Goal: Communication & Community: Participate in discussion

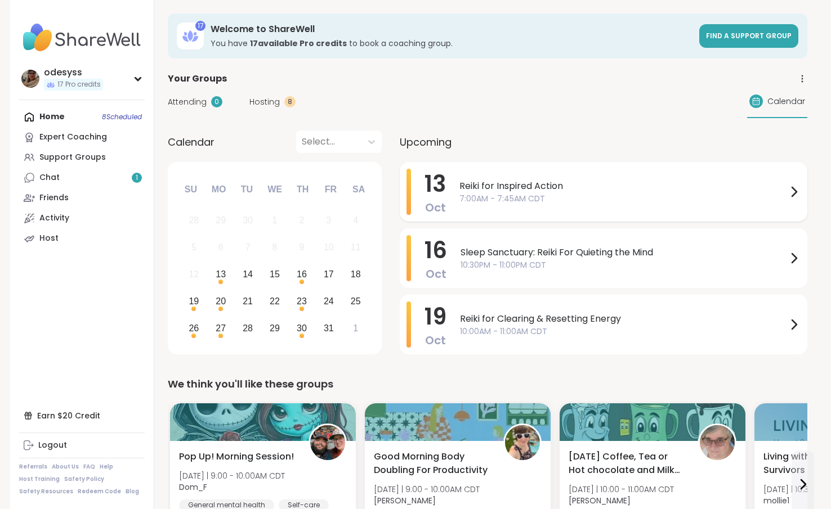
click at [538, 199] on span "7:00AM - 7:45AM CDT" at bounding box center [623, 199] width 328 height 12
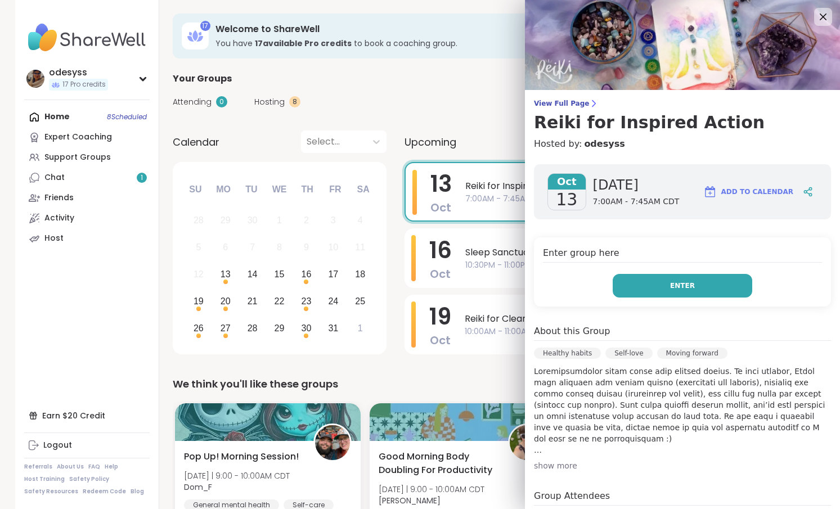
click at [636, 283] on button "Enter" at bounding box center [683, 286] width 140 height 24
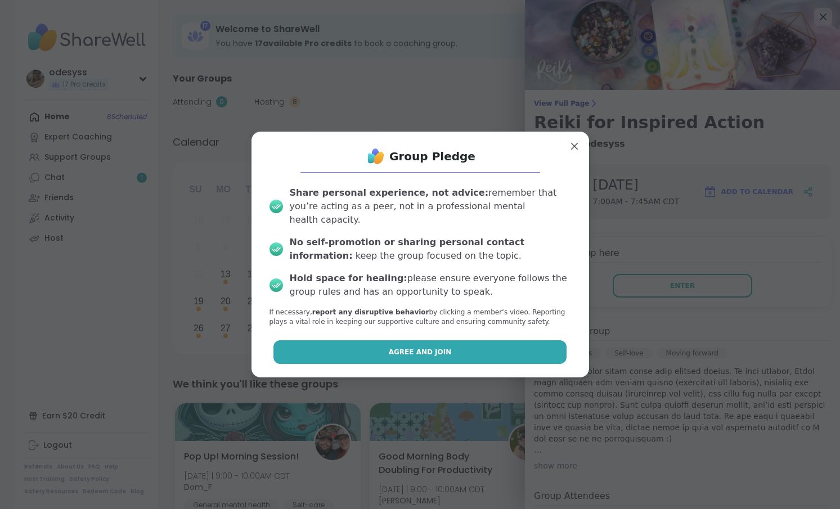
click at [493, 348] on button "Agree and Join" at bounding box center [420, 353] width 293 height 24
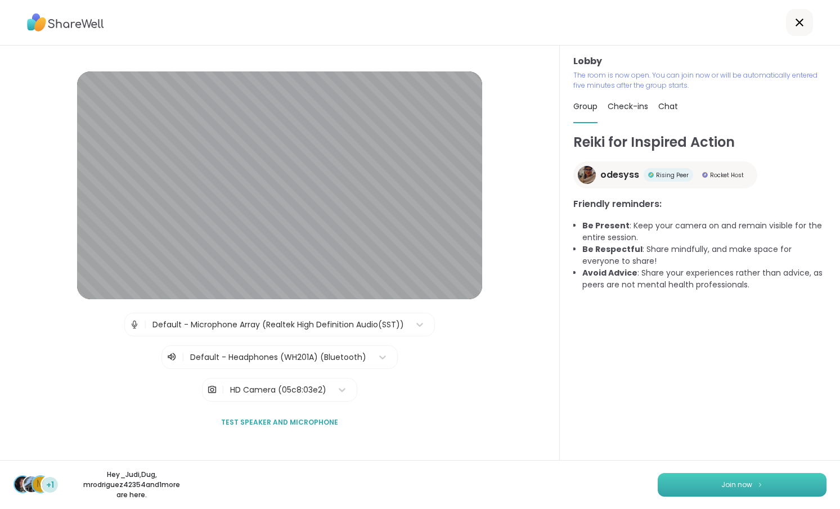
click at [722, 490] on span "Join now" at bounding box center [737, 485] width 31 height 10
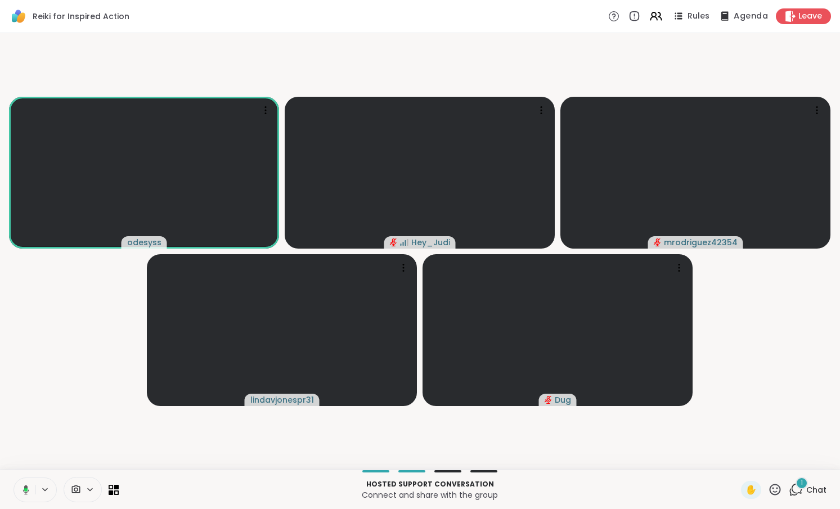
click at [735, 17] on span "Agenda" at bounding box center [751, 17] width 34 height 12
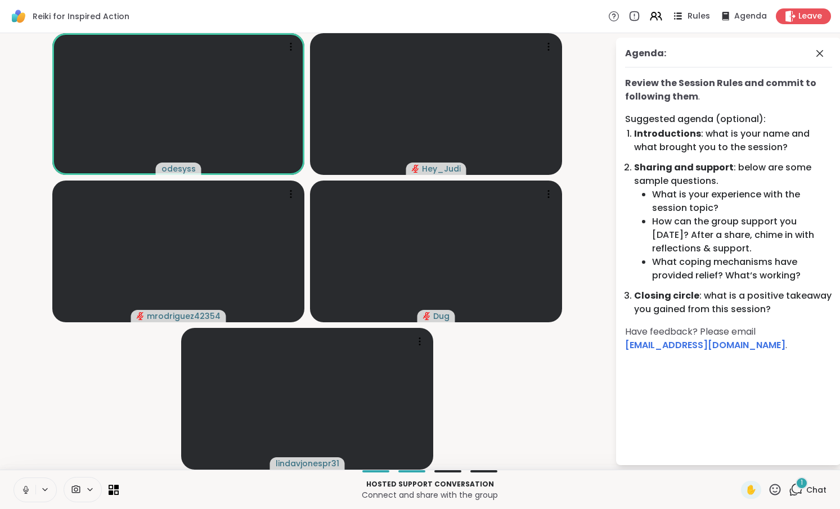
click at [674, 11] on icon at bounding box center [678, 16] width 14 height 14
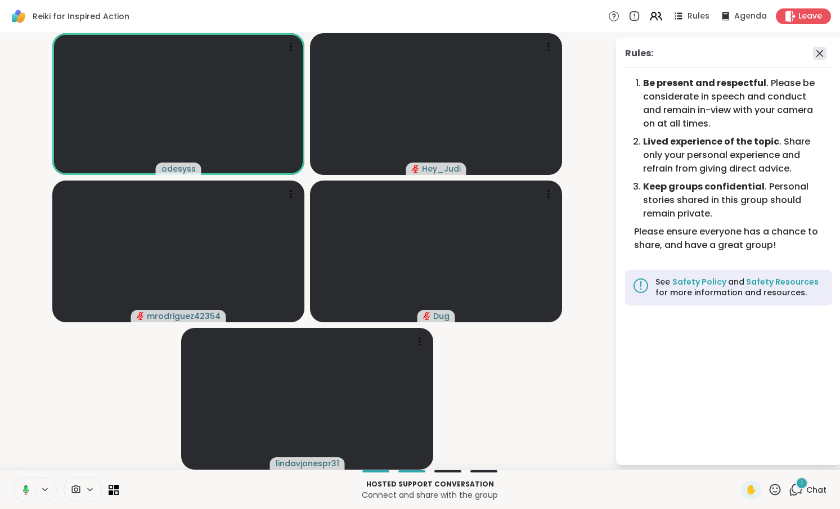
click at [824, 53] on icon at bounding box center [820, 54] width 14 height 14
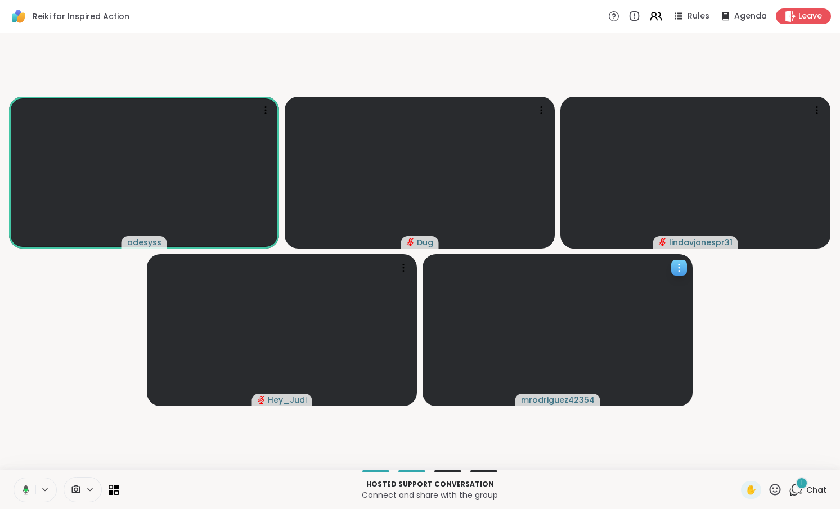
click at [680, 274] on div at bounding box center [680, 268] width 16 height 16
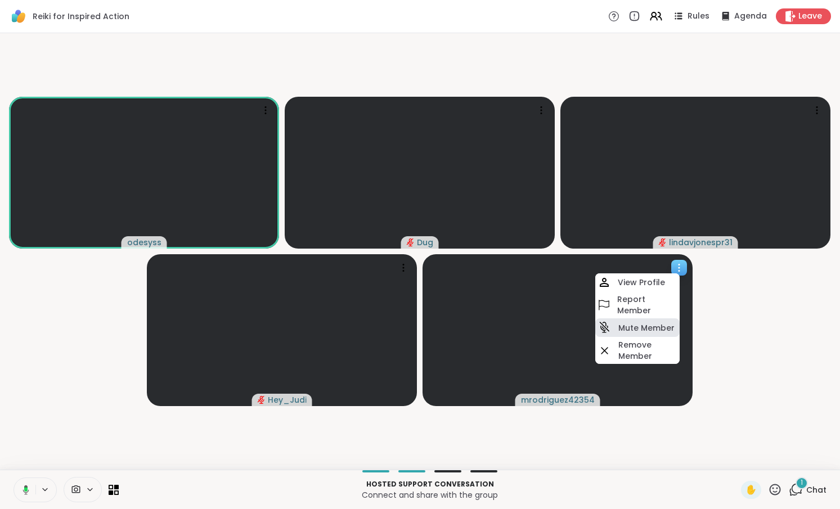
click at [645, 324] on h4 "Mute Member" at bounding box center [647, 328] width 56 height 11
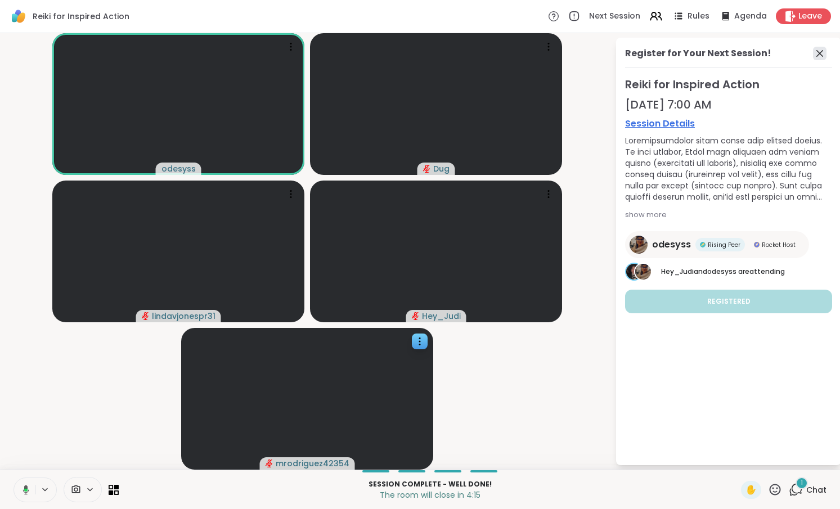
click at [824, 56] on icon at bounding box center [820, 54] width 14 height 14
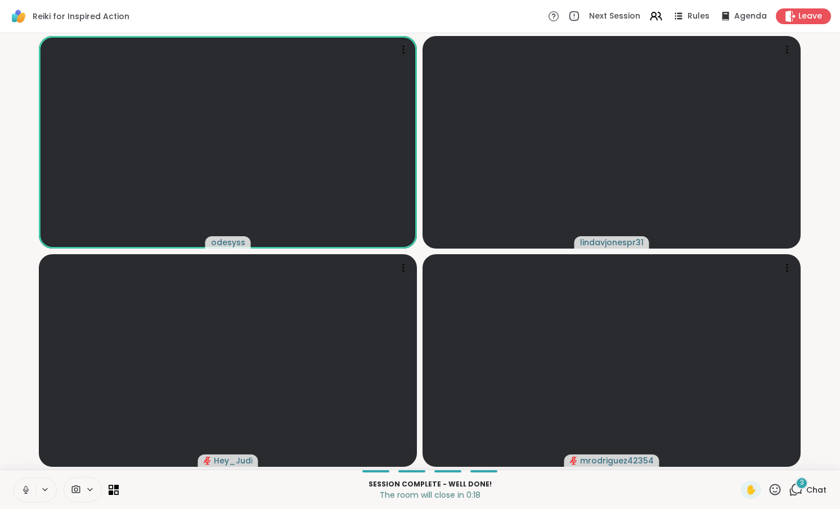
click at [796, 486] on div "3" at bounding box center [802, 483] width 12 height 12
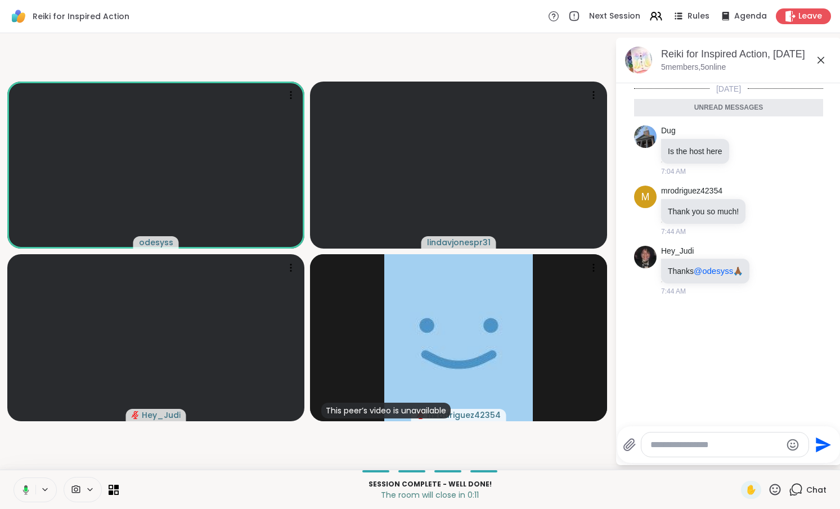
click at [817, 62] on icon at bounding box center [822, 60] width 14 height 14
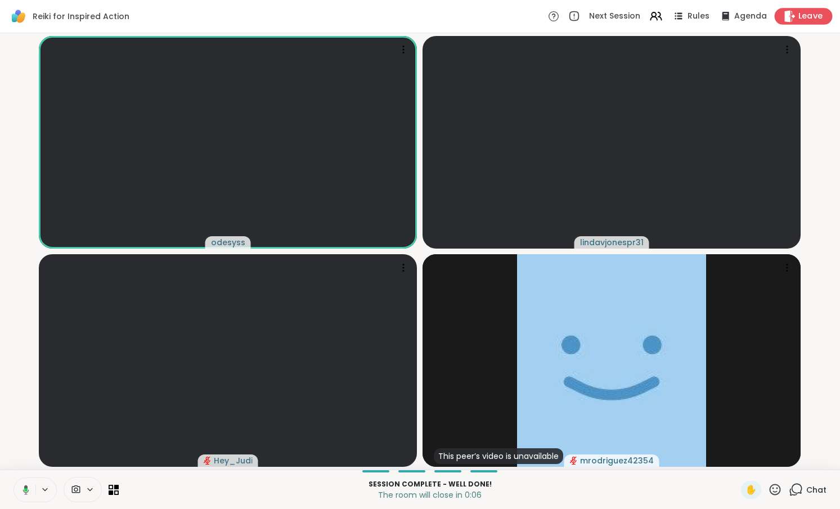
click at [799, 20] on span "Leave" at bounding box center [811, 17] width 25 height 12
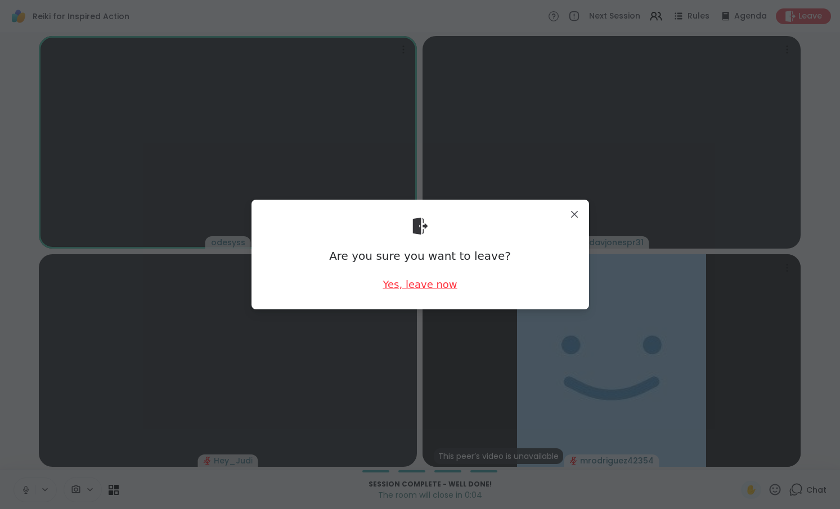
click at [434, 287] on div "Yes, leave now" at bounding box center [420, 285] width 74 height 14
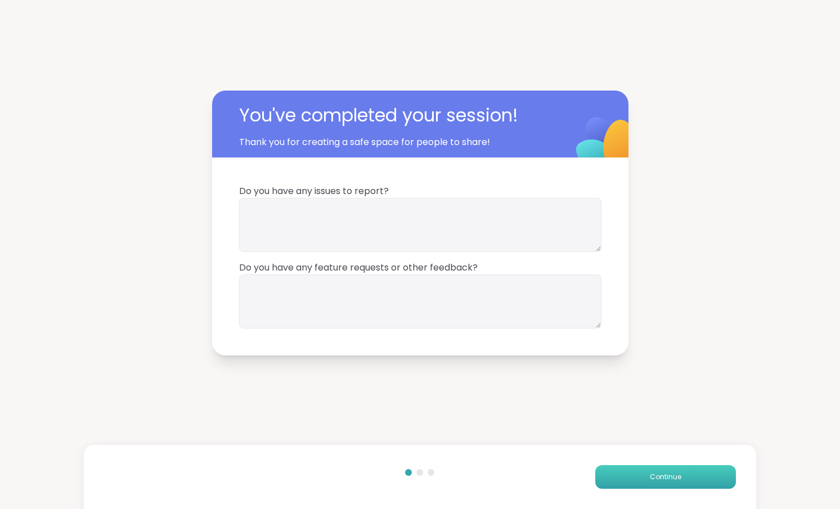
click at [657, 482] on span "Continue" at bounding box center [666, 477] width 32 height 10
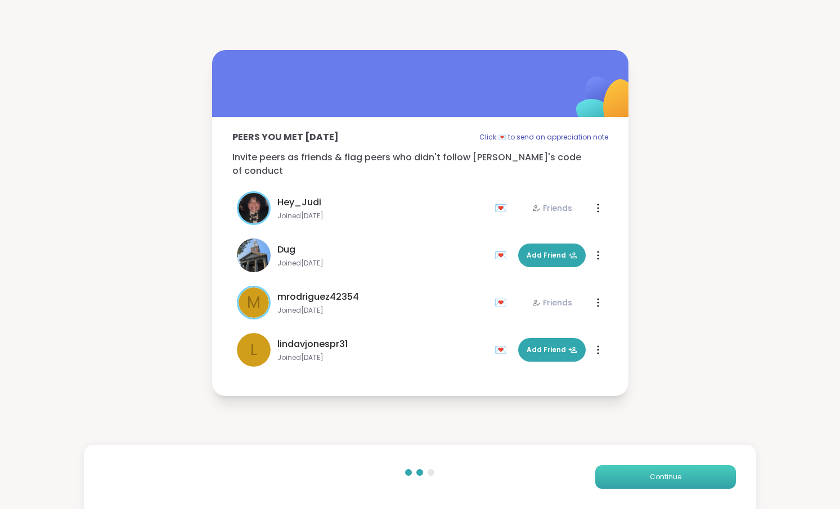
click at [698, 473] on button "Continue" at bounding box center [666, 478] width 141 height 24
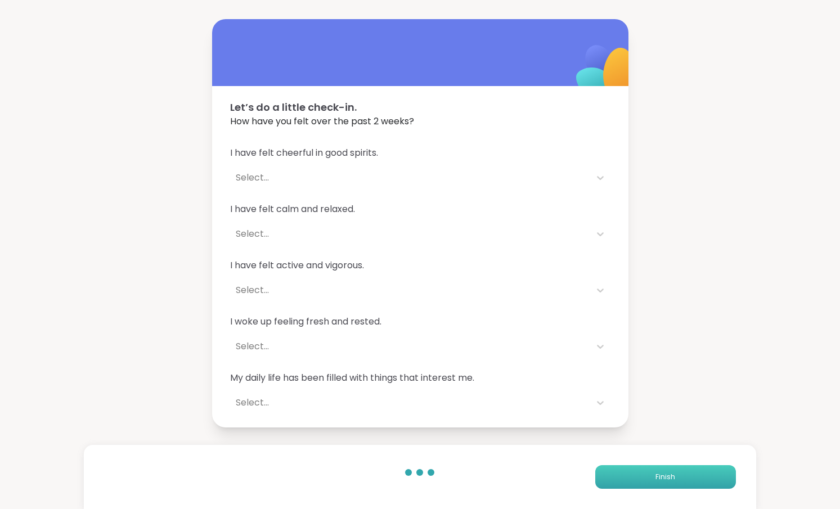
click at [687, 477] on button "Finish" at bounding box center [666, 478] width 141 height 24
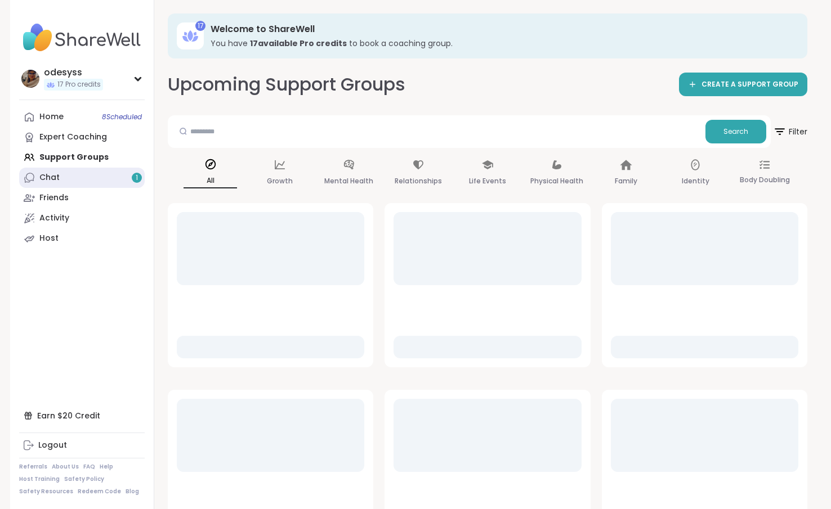
click at [104, 175] on link "Chat 1" at bounding box center [82, 178] width 126 height 20
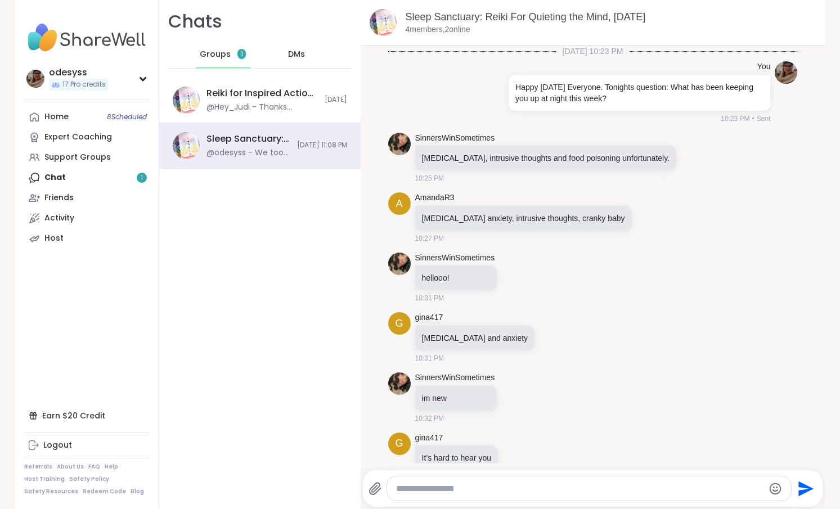
scroll to position [302, 0]
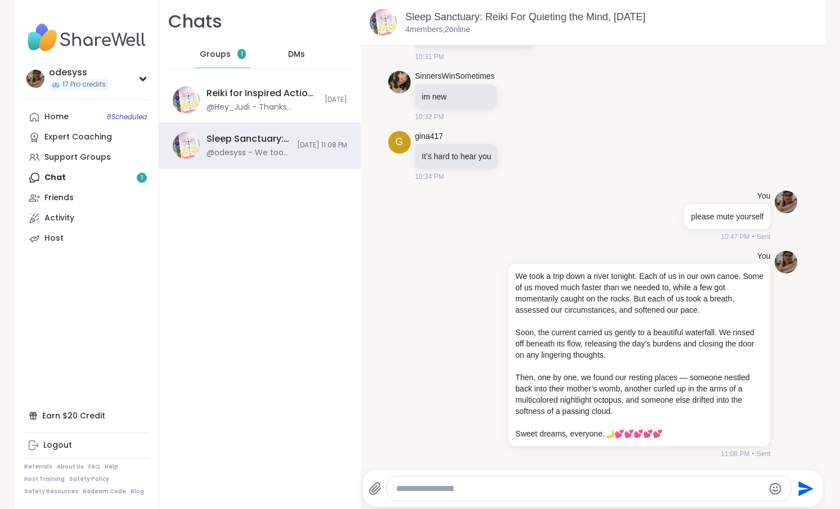
click at [217, 53] on span "Groups" at bounding box center [215, 54] width 31 height 11
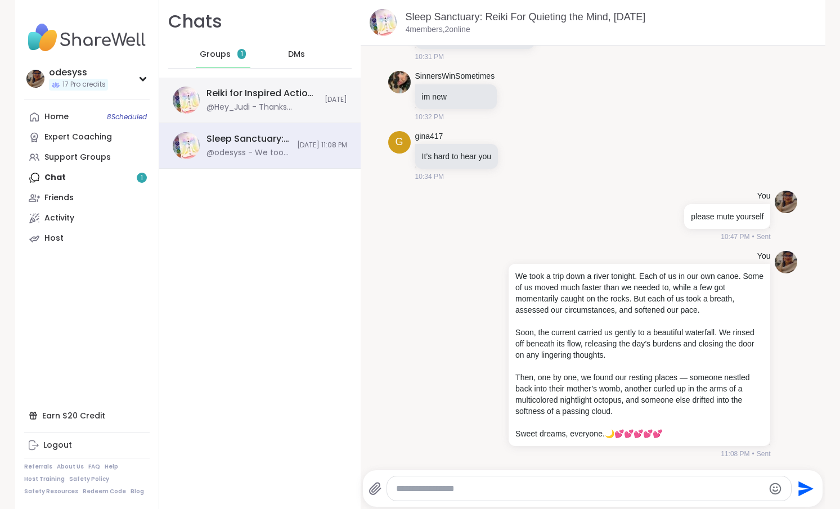
click at [259, 108] on div "@Hey_Judi - Thanks @odesyss🙏🏾" at bounding box center [262, 107] width 111 height 11
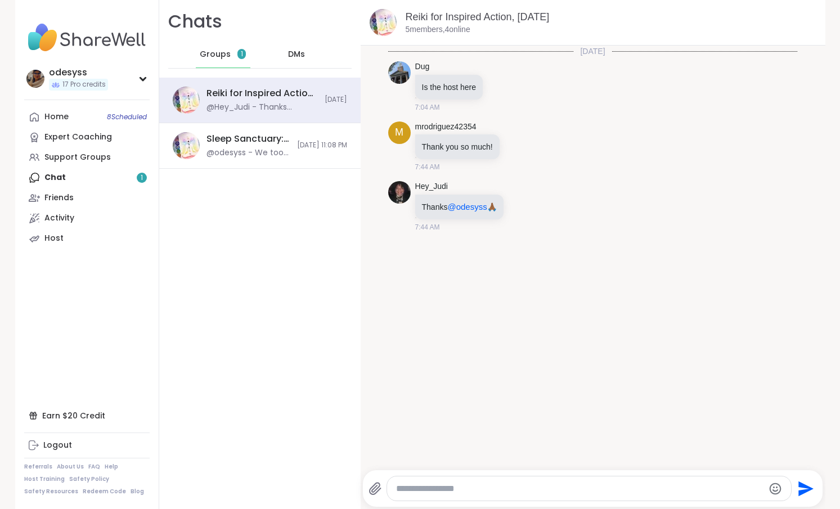
click at [288, 51] on span "DMs" at bounding box center [296, 54] width 17 height 11
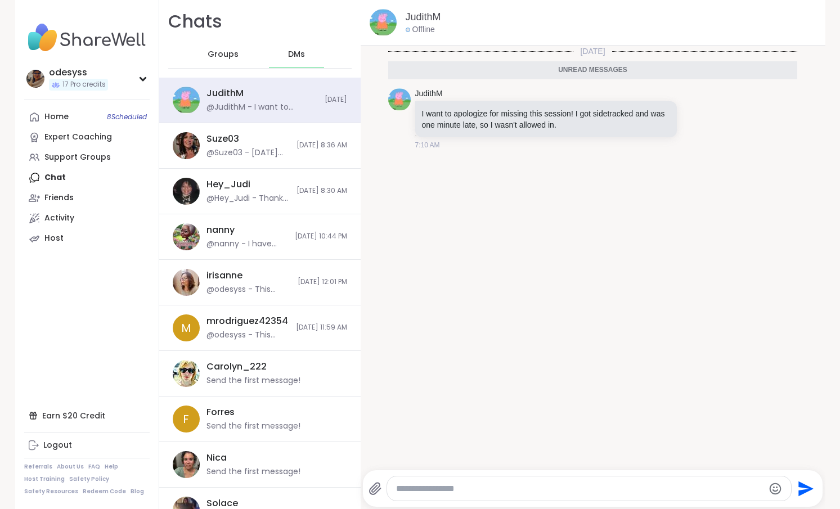
click at [426, 486] on textarea "Type your message" at bounding box center [580, 489] width 368 height 11
type textarea "*"
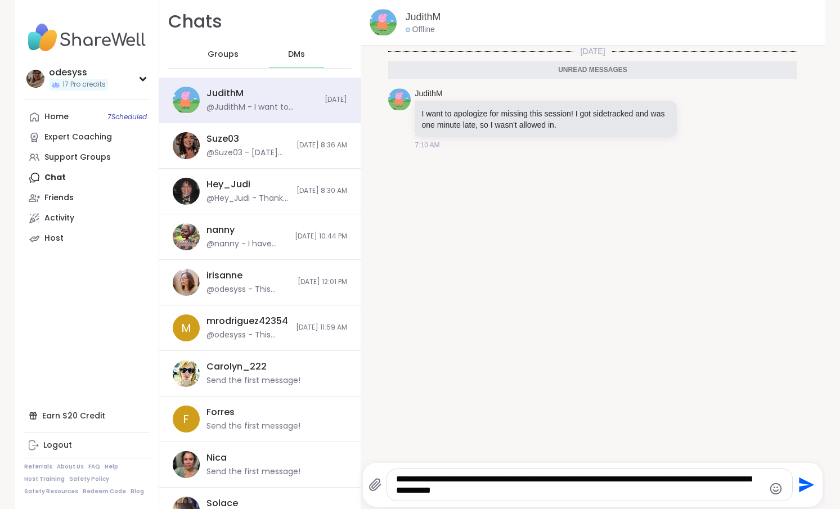
type textarea "**********"
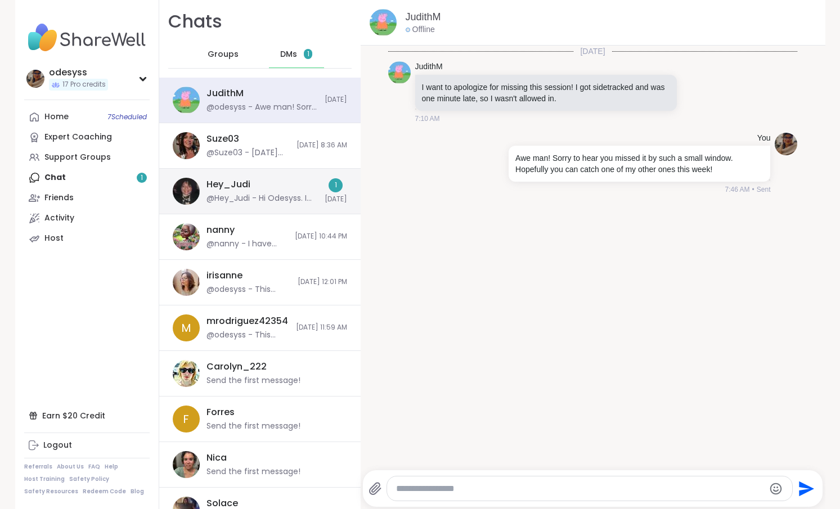
click at [222, 204] on div "@Hey_Judi - Hi Odesyss. I didn’t quite catch everything you said [DATE] because…" at bounding box center [262, 198] width 111 height 11
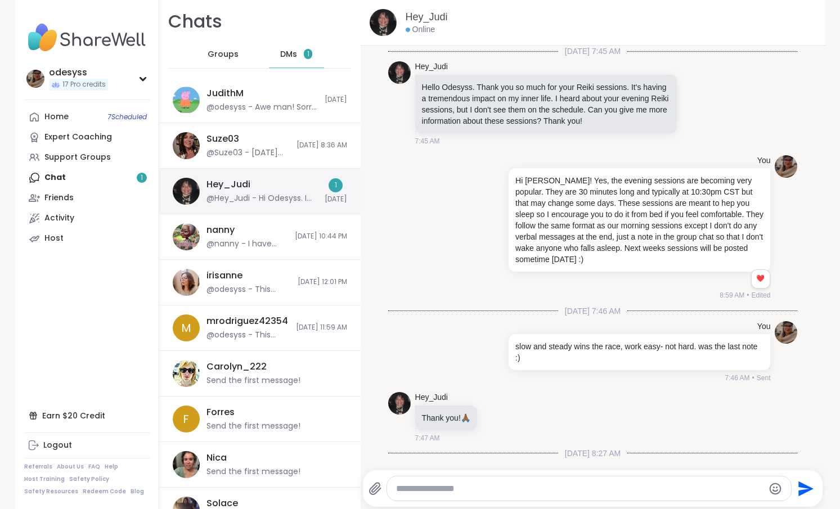
scroll to position [236, 0]
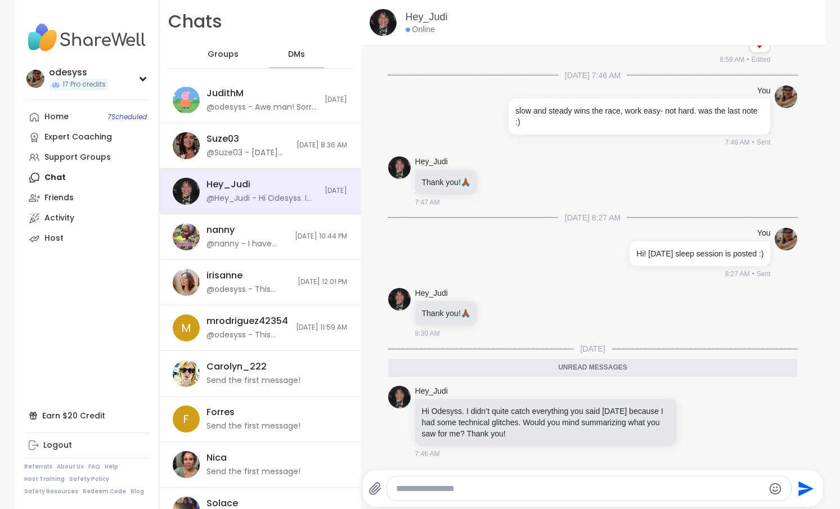
click at [450, 486] on textarea "Type your message" at bounding box center [580, 489] width 368 height 11
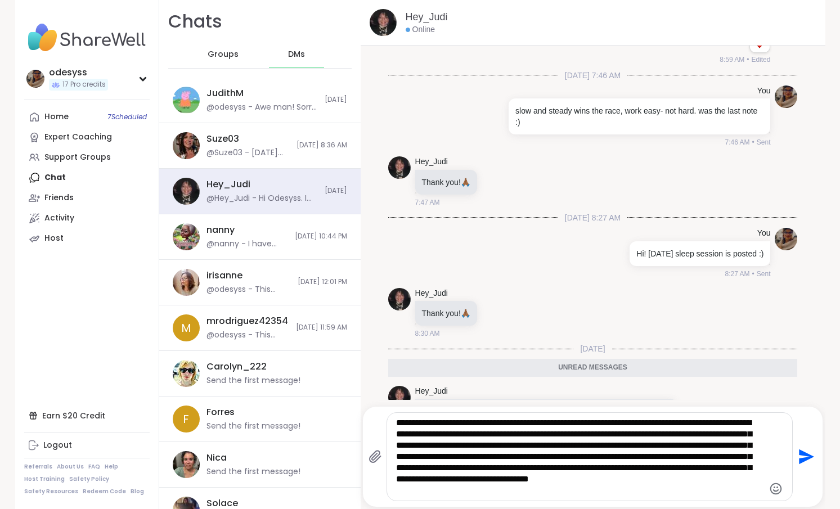
type textarea "**********"
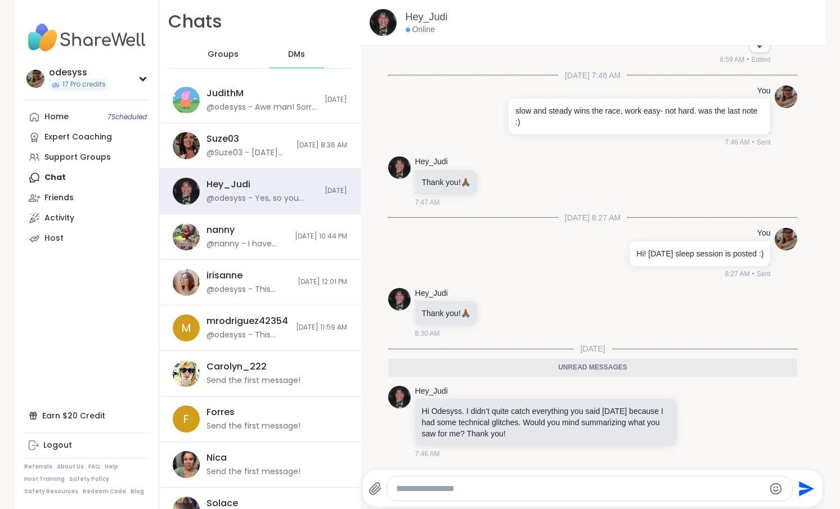
scroll to position [359, 0]
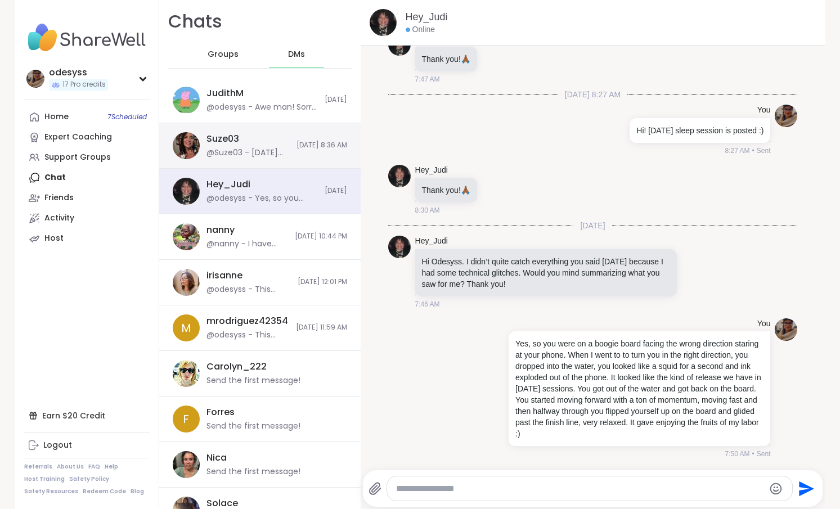
click at [253, 143] on div "Suze03 @Suze03 - [DATE] can you open a space for me at 4:50am & I will jump in?…" at bounding box center [248, 146] width 83 height 26
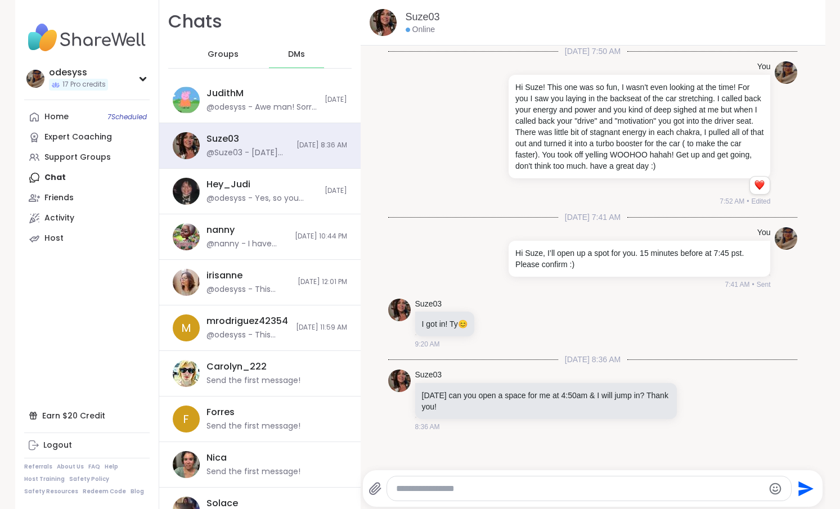
click at [504, 493] on textarea "Type your message" at bounding box center [580, 489] width 368 height 11
type textarea "**********"
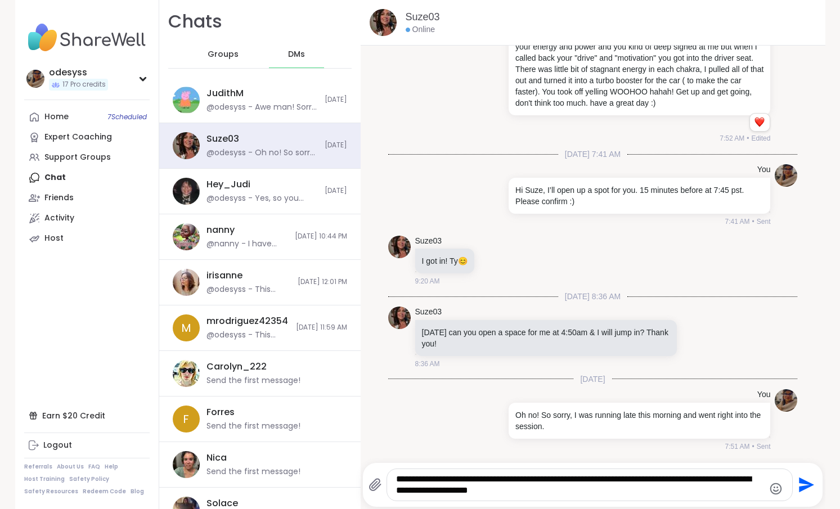
type textarea "**********"
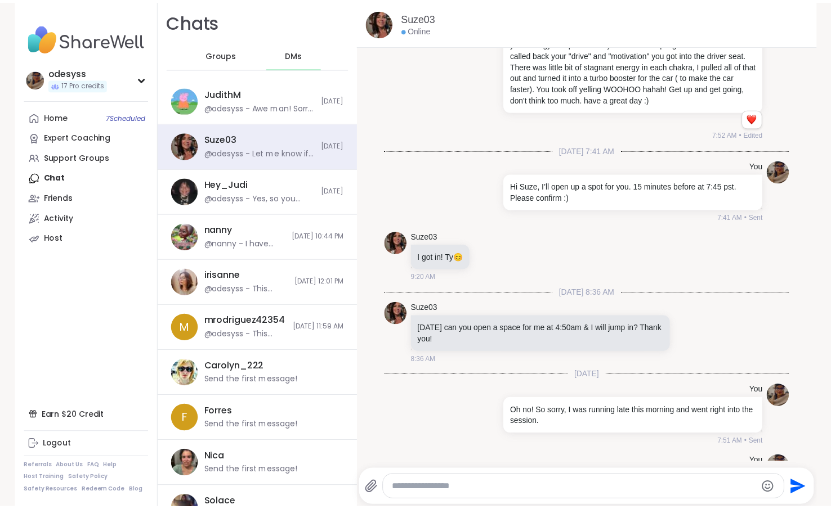
scroll to position [138, 0]
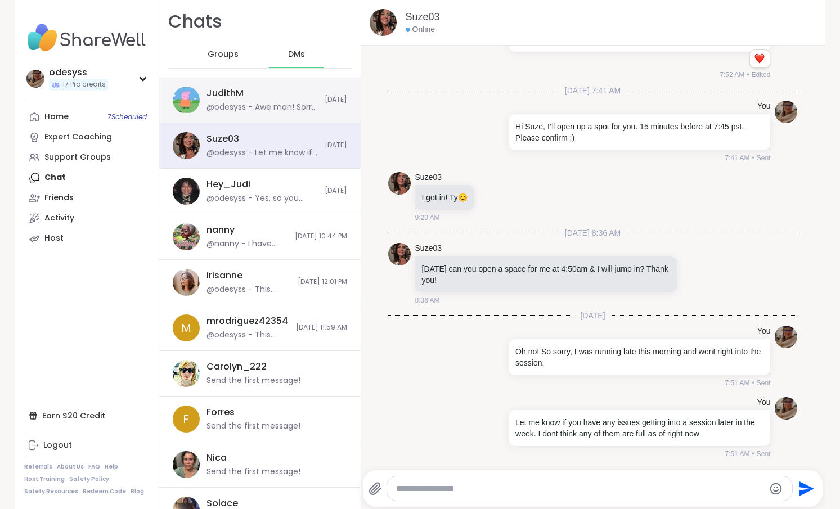
click at [248, 111] on div "@odesyss - Awe man! Sorry to hear you missed it by such a small window. Hopeful…" at bounding box center [262, 107] width 111 height 11
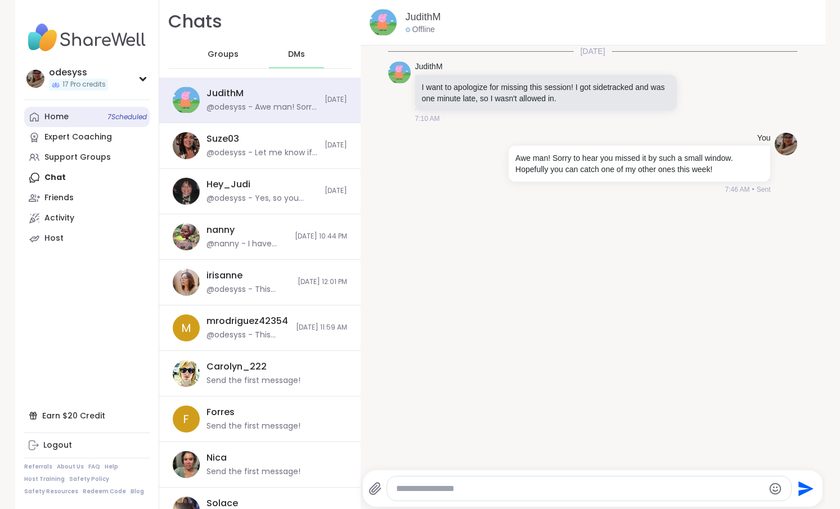
click at [34, 115] on icon at bounding box center [34, 116] width 11 height 11
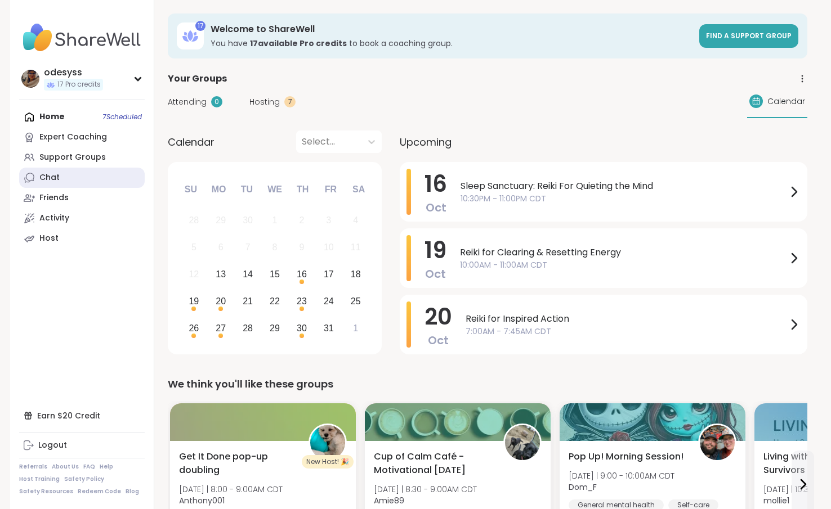
click at [81, 169] on link "Chat" at bounding box center [82, 178] width 126 height 20
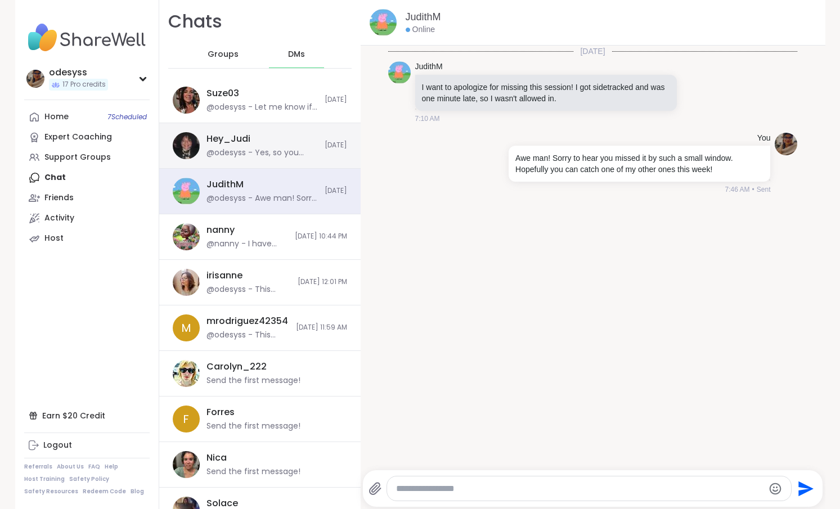
click at [276, 154] on div "@odesyss - Yes, so you were on a boogie board facing the wrong direction starin…" at bounding box center [262, 152] width 111 height 11
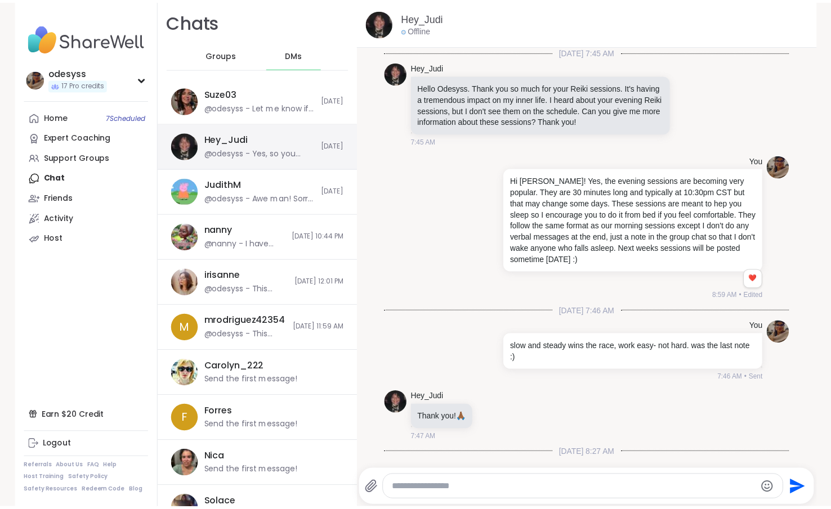
scroll to position [359, 0]
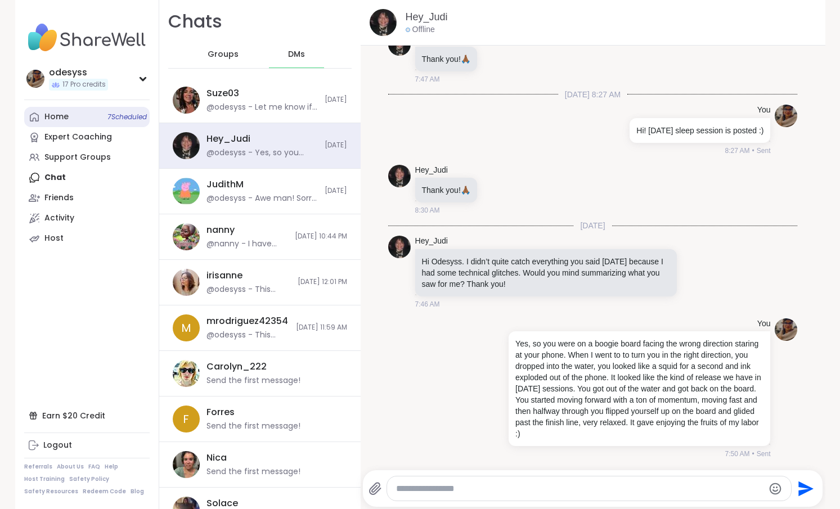
click at [86, 117] on link "Home 7 Scheduled" at bounding box center [87, 117] width 126 height 20
